Goal: Use online tool/utility: Use online tool/utility

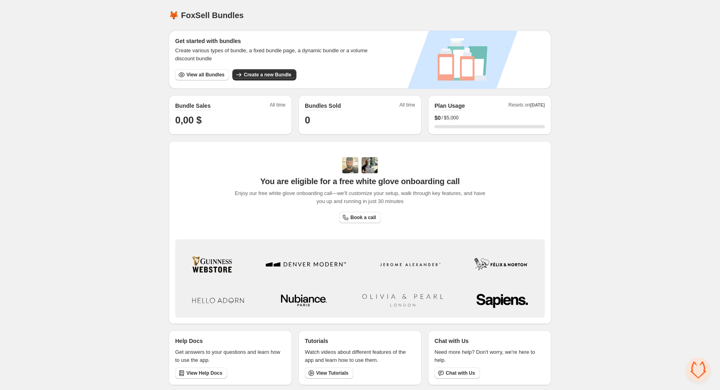
scroll to position [1, 0]
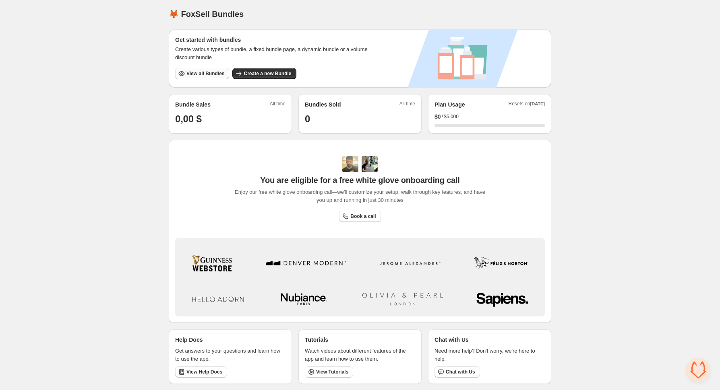
click at [209, 70] on button "View all Bundles" at bounding box center [202, 73] width 54 height 11
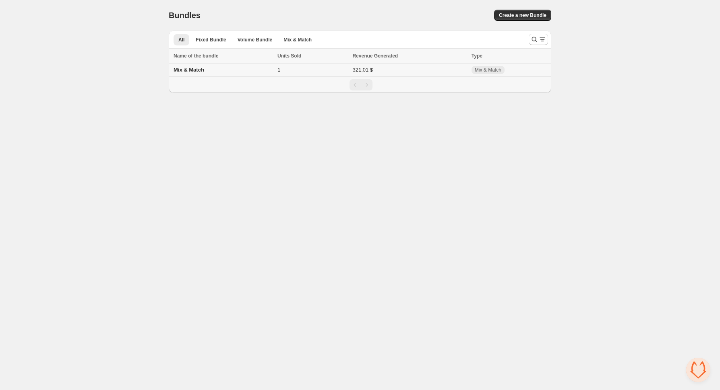
click at [200, 68] on span "Mix & Match" at bounding box center [189, 70] width 31 height 6
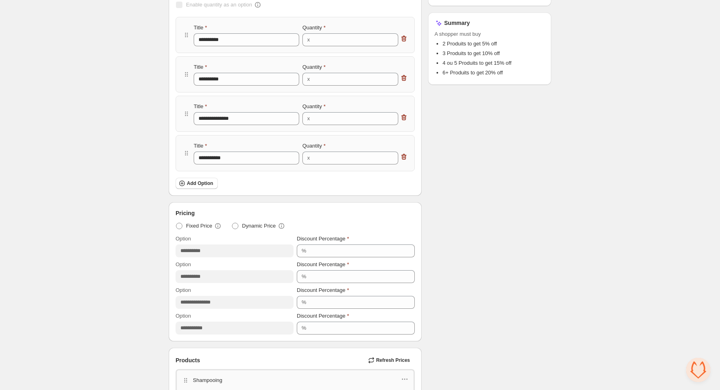
scroll to position [167, 0]
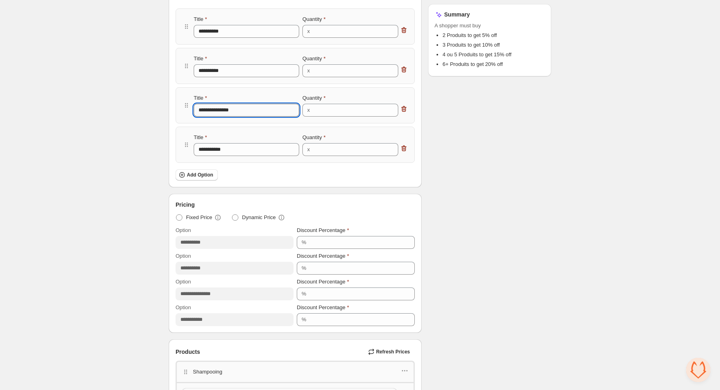
drag, startPoint x: 198, startPoint y: 107, endPoint x: 258, endPoint y: 109, distance: 60.0
click at [258, 109] on input "**********" at bounding box center [246, 110] width 105 height 13
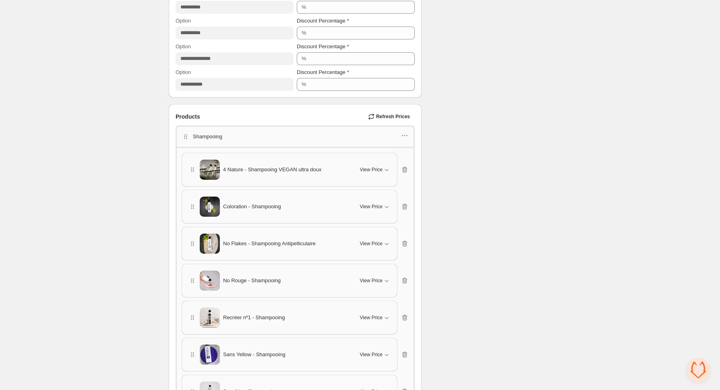
scroll to position [490, 0]
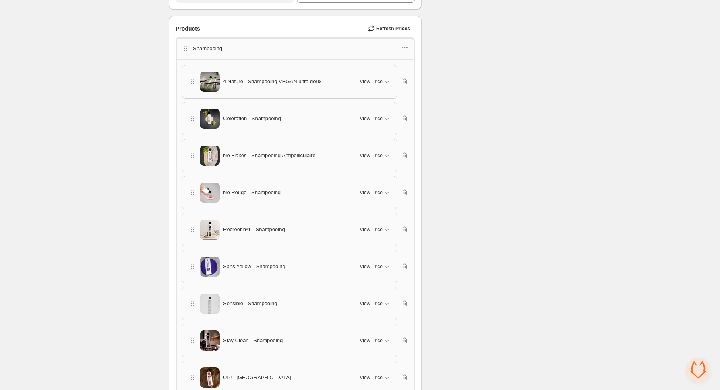
click at [376, 29] on span "Refresh Prices" at bounding box center [393, 28] width 34 height 6
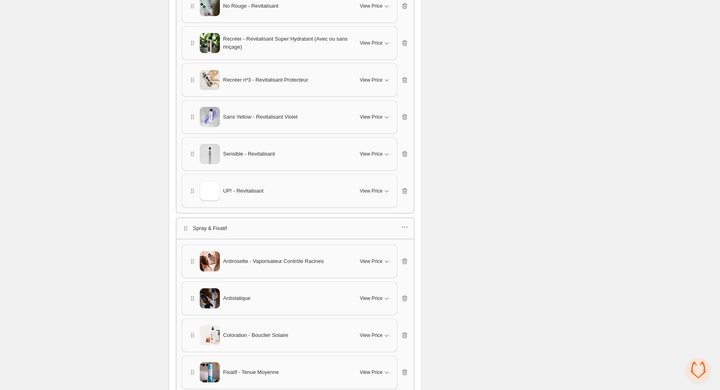
scroll to position [1042, 0]
